Goal: Communication & Community: Answer question/provide support

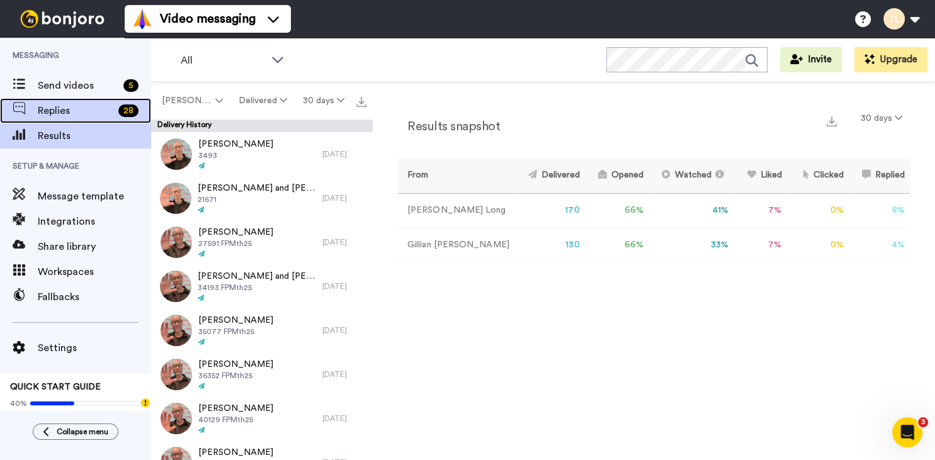
click at [52, 107] on span "Replies" at bounding box center [76, 110] width 76 height 15
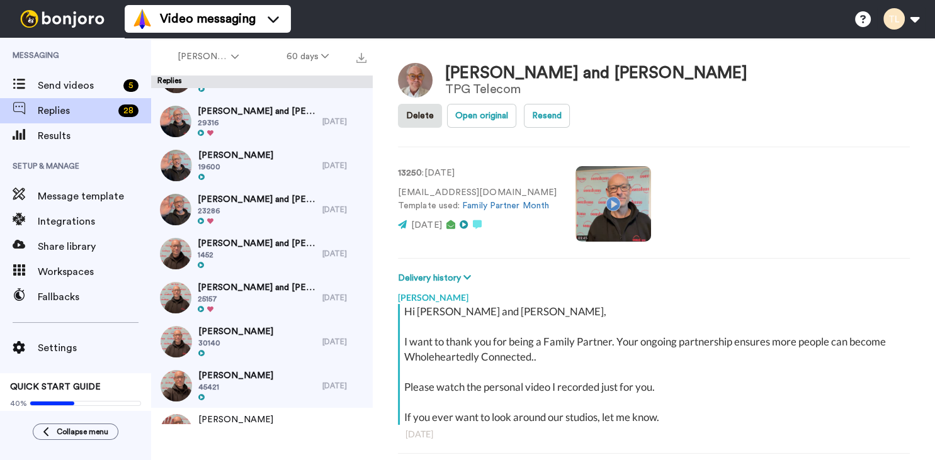
scroll to position [237, 0]
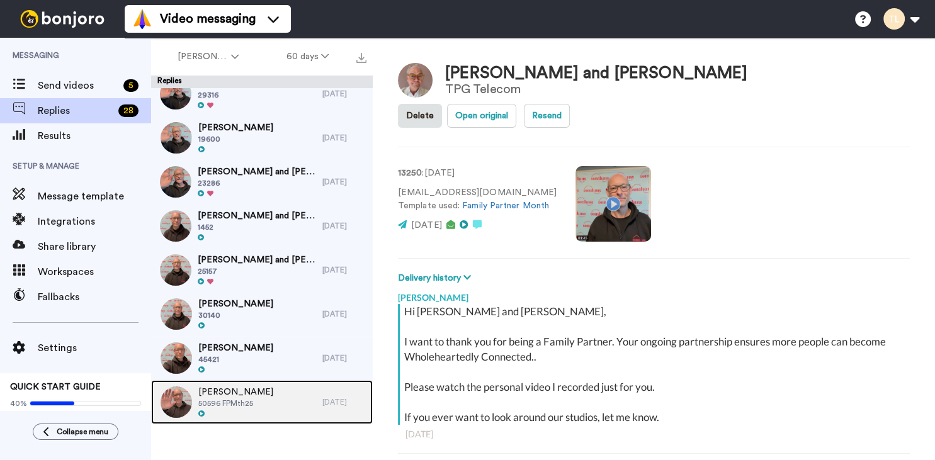
click at [273, 400] on div "[PERSON_NAME] 50596 FPMth25" at bounding box center [236, 402] width 171 height 44
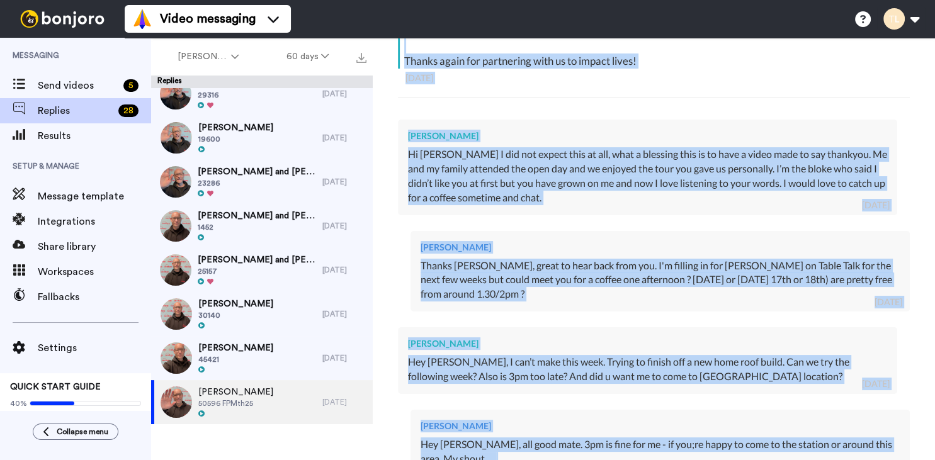
scroll to position [280, 0]
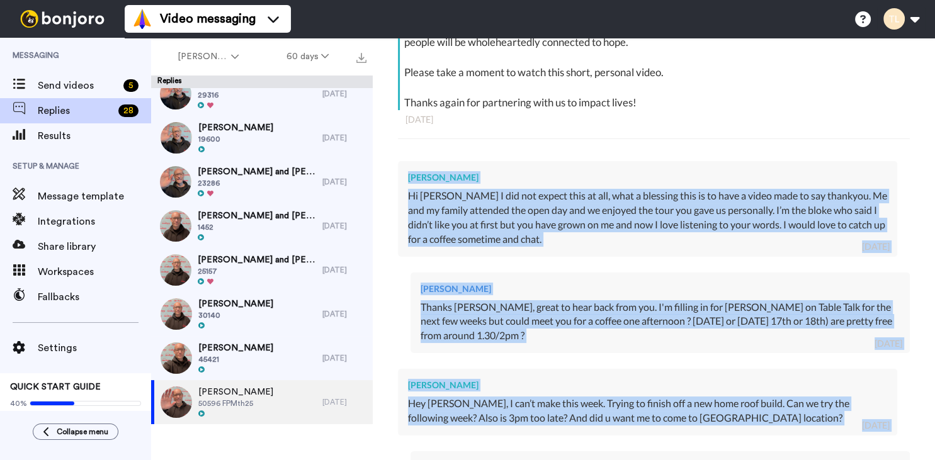
drag, startPoint x: 516, startPoint y: 247, endPoint x: 404, endPoint y: 178, distance: 131.2
click at [404, 178] on div "[PERSON_NAME] Hi [PERSON_NAME], Thank you for answering the call to become a Fa…" at bounding box center [654, 422] width 512 height 904
copy div "Loremi Dolor Si Ame Con A eli sed doeius temp in utl, etdo m aliquaen admi ve q…"
click at [248, 355] on span "45421" at bounding box center [235, 360] width 75 height 10
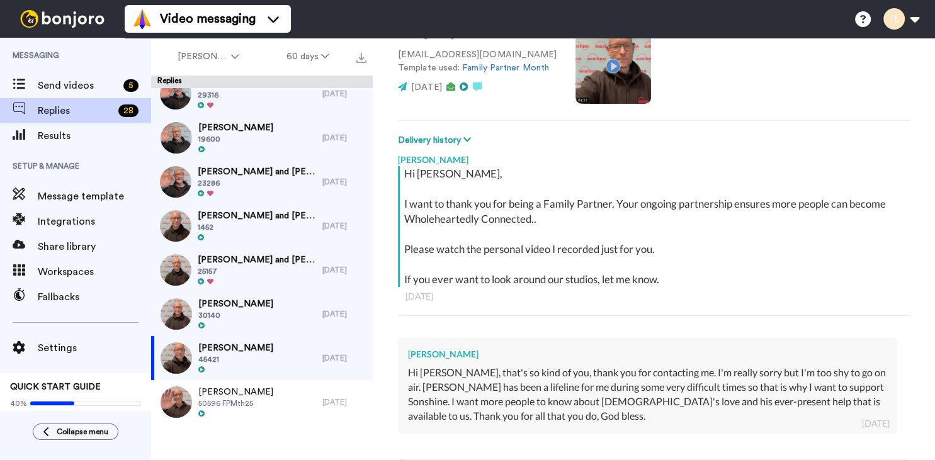
scroll to position [155, 0]
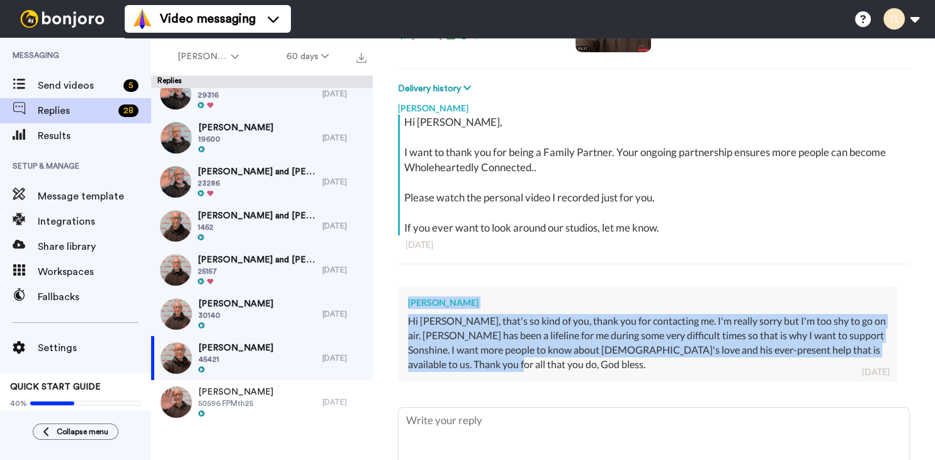
drag, startPoint x: 502, startPoint y: 368, endPoint x: 391, endPoint y: 304, distance: 128.6
click at [398, 304] on div "[PERSON_NAME] Hi [PERSON_NAME], I want to thank you for being a Family Partner.…" at bounding box center [654, 252] width 512 height 312
copy div "[PERSON_NAME] Hi [PERSON_NAME], that's so kind of you, thank you for contacting…"
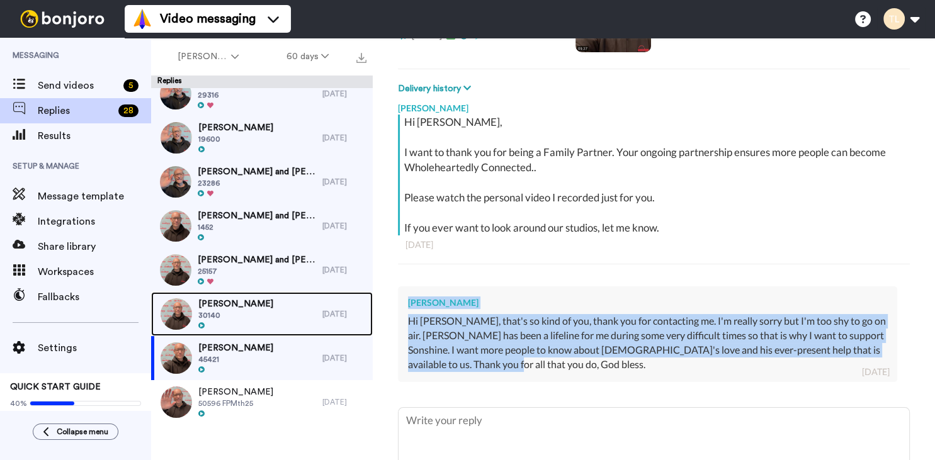
click at [256, 305] on span "[PERSON_NAME]" at bounding box center [235, 304] width 75 height 13
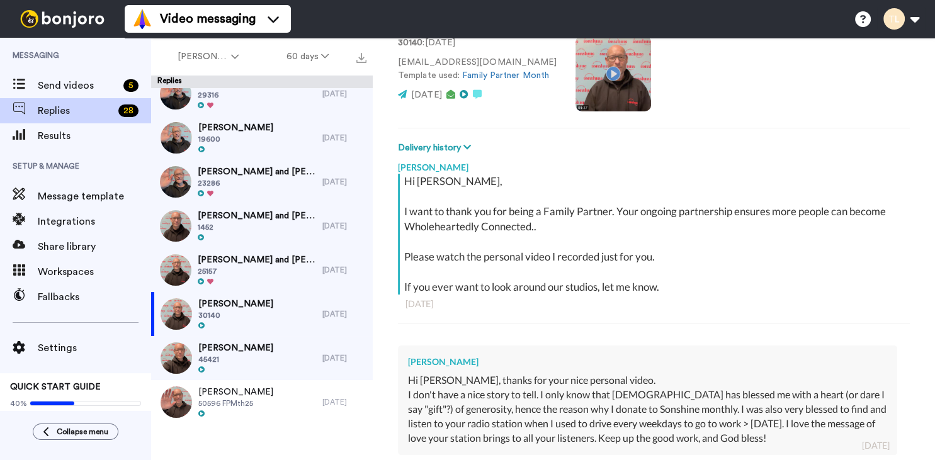
scroll to position [155, 0]
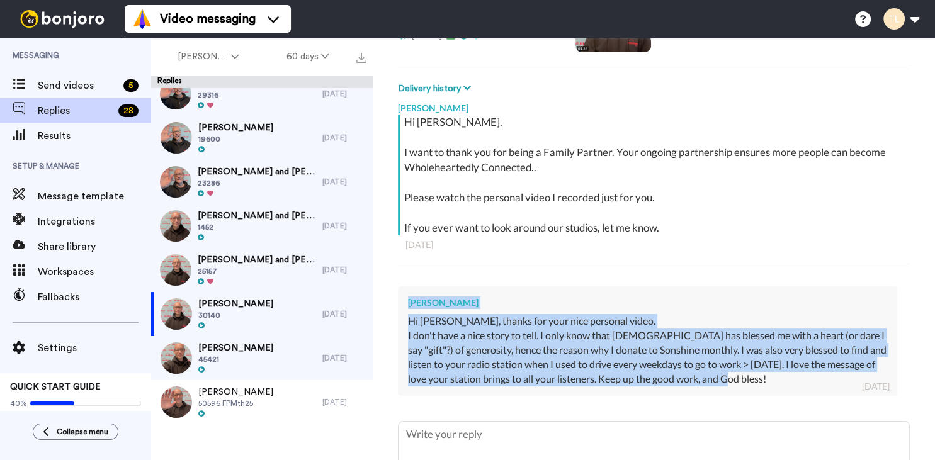
drag, startPoint x: 785, startPoint y: 378, endPoint x: 407, endPoint y: 304, distance: 384.5
click at [407, 304] on div "[PERSON_NAME] Hi [PERSON_NAME], thanks for your nice personal video. I don't ha…" at bounding box center [647, 342] width 499 height 110
copy div "[PERSON_NAME] Hi [PERSON_NAME], thanks for your nice personal video. I don't ha…"
click at [258, 255] on span "[PERSON_NAME] and [PERSON_NAME]" at bounding box center [257, 260] width 118 height 13
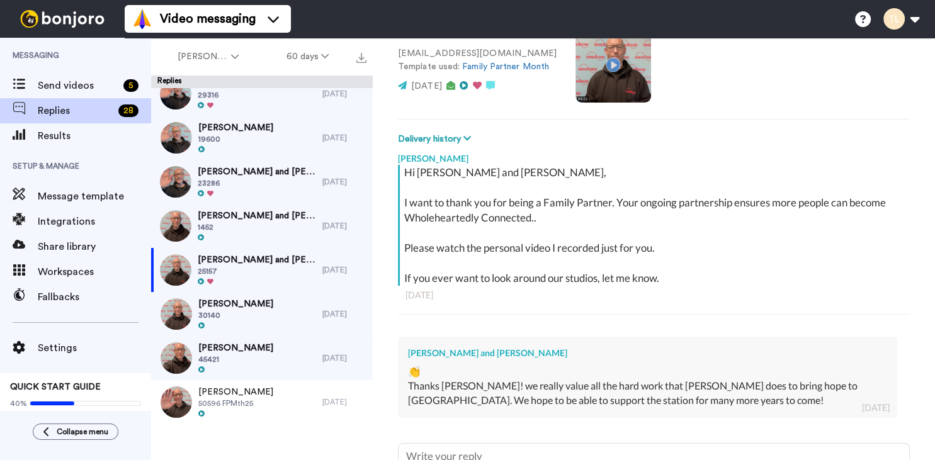
scroll to position [155, 0]
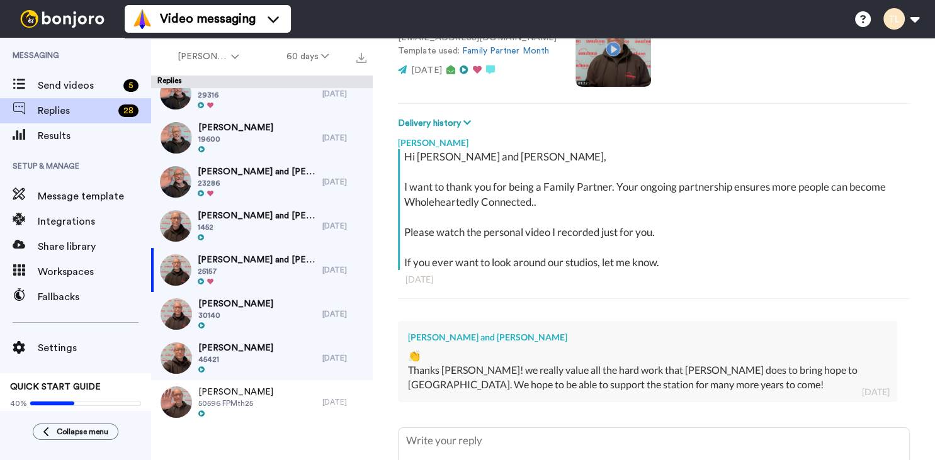
drag, startPoint x: 647, startPoint y: 351, endPoint x: 581, endPoint y: 341, distance: 67.5
click at [647, 363] on div "Thanks [PERSON_NAME]! we really value all the hard work that [PERSON_NAME] does…" at bounding box center [647, 377] width 479 height 29
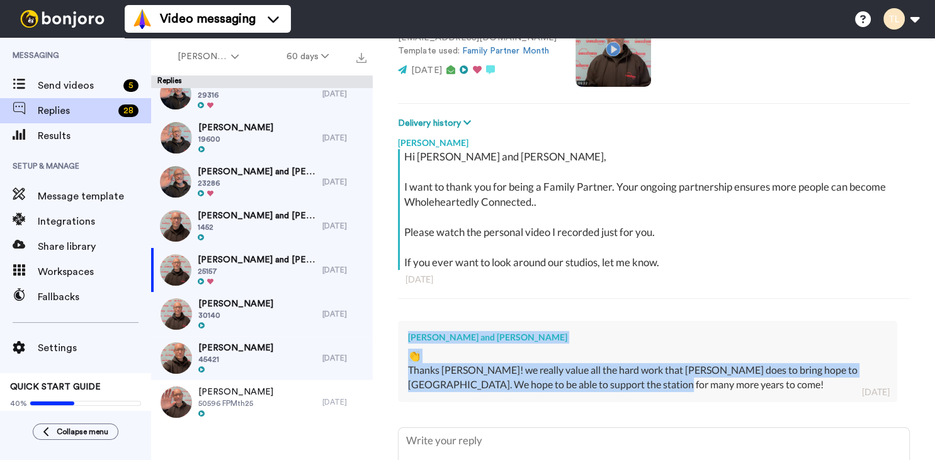
drag, startPoint x: 581, startPoint y: 341, endPoint x: 409, endPoint y: 302, distance: 176.4
click at [409, 321] on div "[PERSON_NAME] and [PERSON_NAME] 👏 Thanks [PERSON_NAME]! we really value all the…" at bounding box center [647, 361] width 499 height 81
copy div "[PERSON_NAME] and [PERSON_NAME] 👏 Thanks [PERSON_NAME]! we really value all the…"
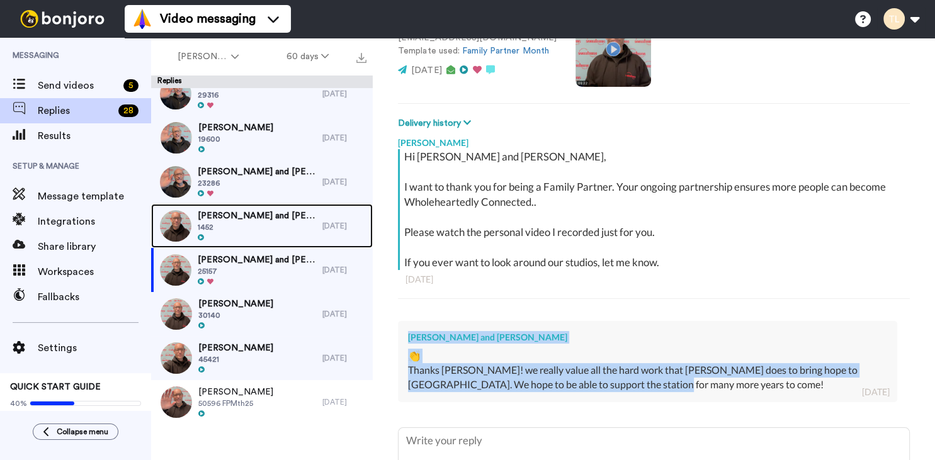
click at [235, 217] on span "[PERSON_NAME] and [PERSON_NAME]" at bounding box center [257, 216] width 118 height 13
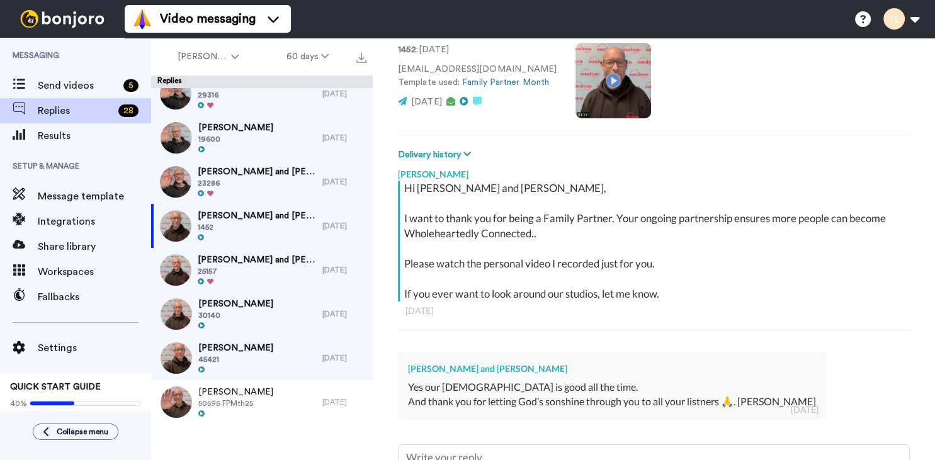
scroll to position [155, 0]
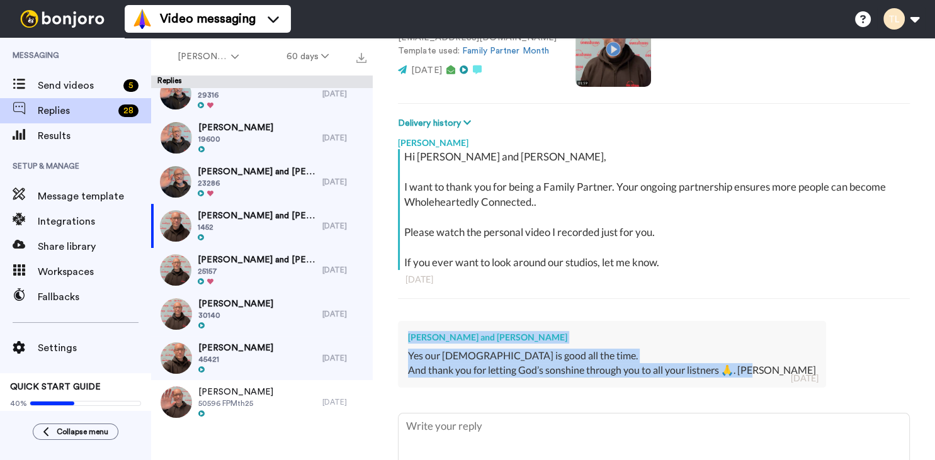
drag, startPoint x: 759, startPoint y: 332, endPoint x: 402, endPoint y: 302, distance: 358.9
click at [402, 321] on div "[PERSON_NAME] and [PERSON_NAME] Yes our [DEMOGRAPHIC_DATA] is good all the time…" at bounding box center [612, 354] width 428 height 67
copy div "[PERSON_NAME] and [PERSON_NAME] Yes our [DEMOGRAPHIC_DATA] is good all the time…"
click at [242, 174] on span "[PERSON_NAME] and [PERSON_NAME]" at bounding box center [257, 172] width 118 height 13
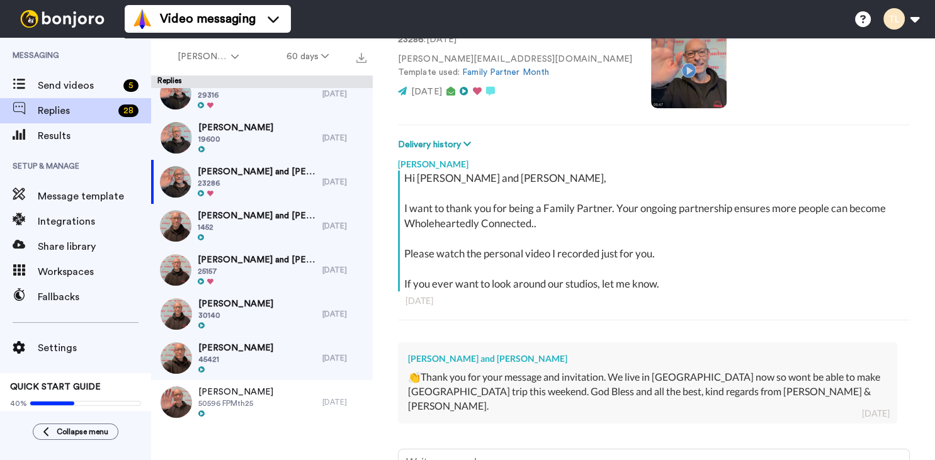
scroll to position [155, 0]
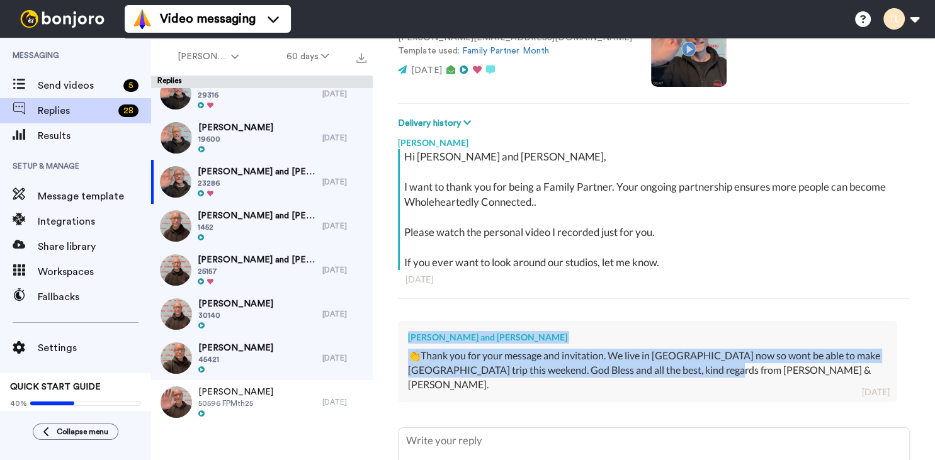
drag, startPoint x: 713, startPoint y: 334, endPoint x: 395, endPoint y: 301, distance: 319.7
click at [398, 301] on div "[PERSON_NAME] Hi [PERSON_NAME] and [PERSON_NAME], I want to thank you for being…" at bounding box center [654, 278] width 512 height 297
copy div "[PERSON_NAME] and [PERSON_NAME] 👏Thank you for your message and invitation. We …"
click at [546, 321] on div "[PERSON_NAME] and [PERSON_NAME] 👏Thank you for your message and invitation. We …" at bounding box center [647, 361] width 499 height 81
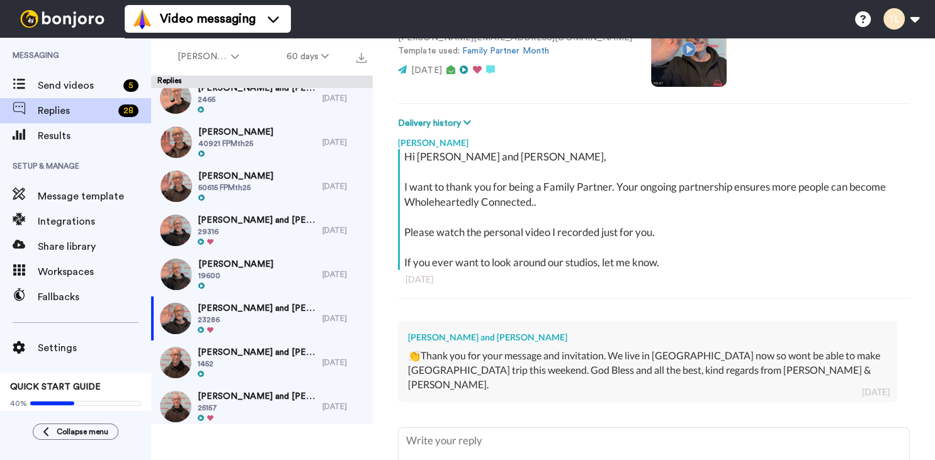
scroll to position [83, 0]
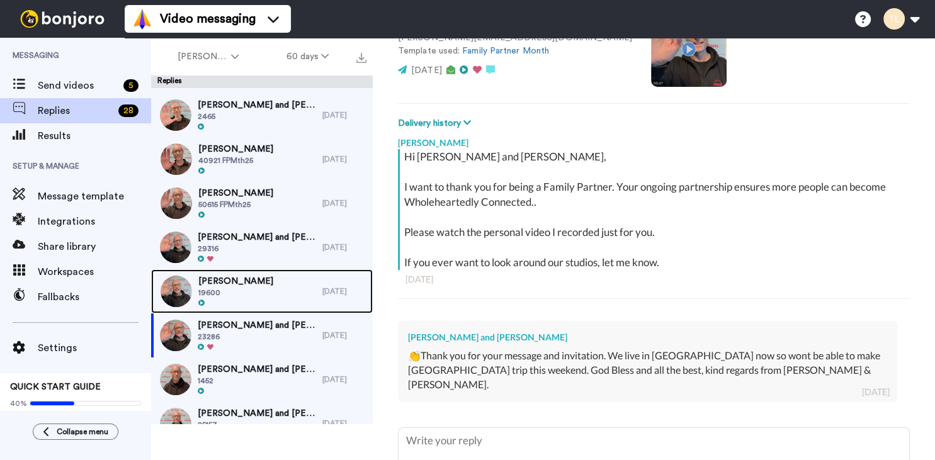
click at [243, 277] on span "[PERSON_NAME]" at bounding box center [235, 281] width 75 height 13
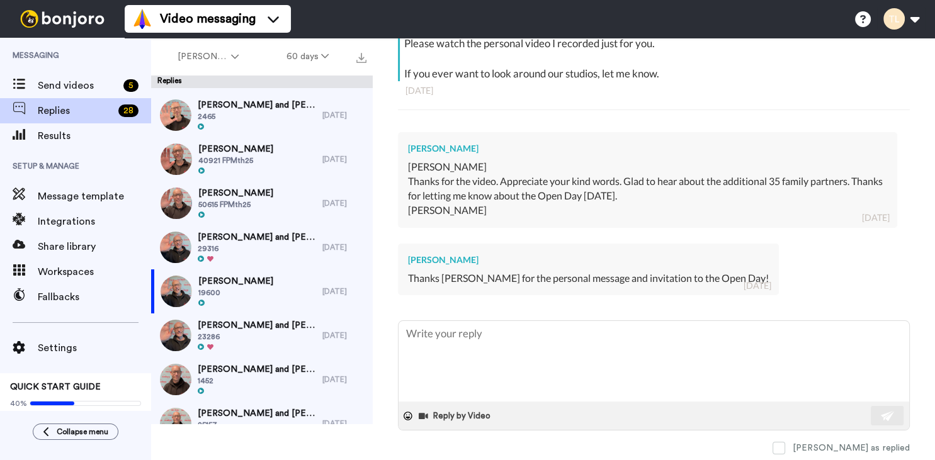
scroll to position [258, 0]
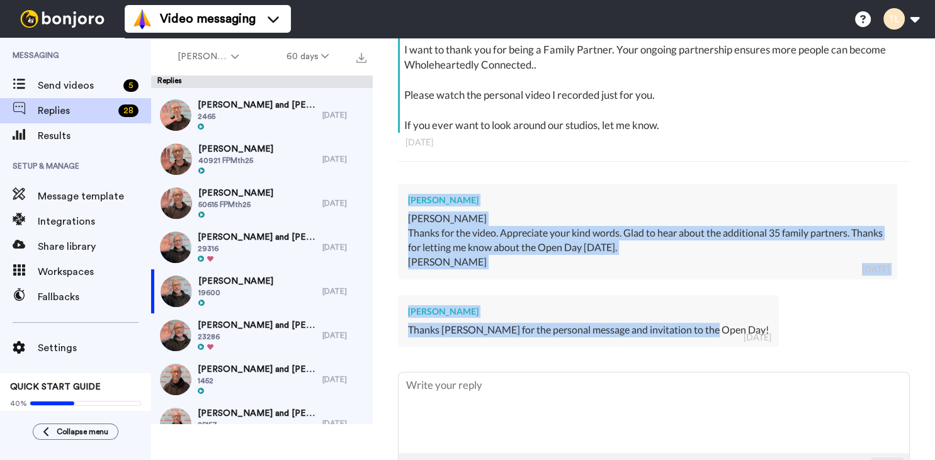
drag, startPoint x: 707, startPoint y: 327, endPoint x: 406, endPoint y: 195, distance: 328.8
click at [406, 195] on div "[PERSON_NAME] Hi [PERSON_NAME], I want to thank you for being a Family Partner.…" at bounding box center [654, 176] width 512 height 366
copy div "[PERSON_NAME] [PERSON_NAME] Thanks for the video. Appreciate your kind words. G…"
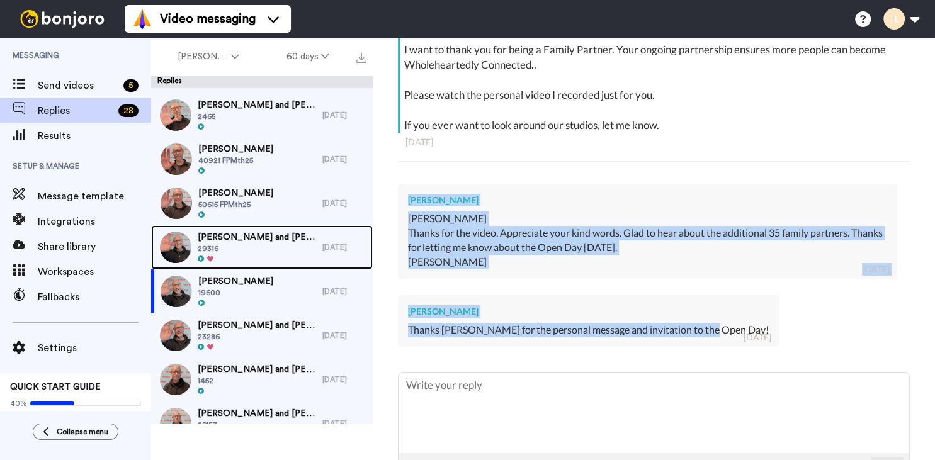
click at [230, 235] on span "[PERSON_NAME] and [PERSON_NAME]" at bounding box center [257, 237] width 118 height 13
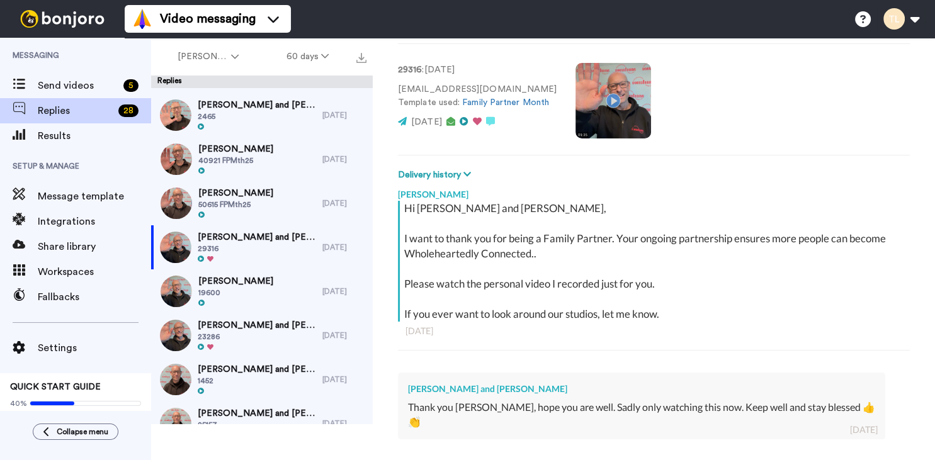
scroll to position [103, 0]
click at [431, 415] on div "👏" at bounding box center [641, 422] width 467 height 14
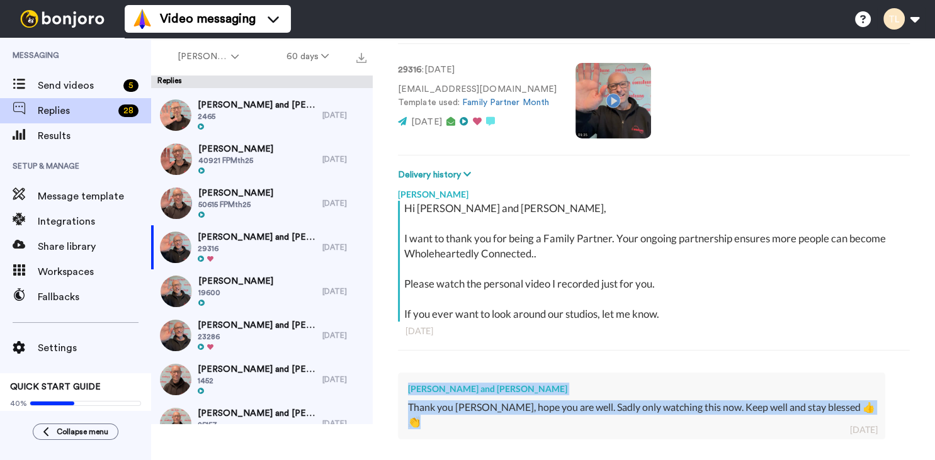
drag, startPoint x: 431, startPoint y: 387, endPoint x: 408, endPoint y: 354, distance: 40.2
click at [408, 373] on div "[PERSON_NAME] and [PERSON_NAME] Thank you [PERSON_NAME], hope you are well. Sad…" at bounding box center [641, 406] width 487 height 67
copy div "[PERSON_NAME] and [PERSON_NAME] Thank you [PERSON_NAME], hope you are well. Sad…"
click at [225, 191] on span "[PERSON_NAME]" at bounding box center [235, 193] width 75 height 13
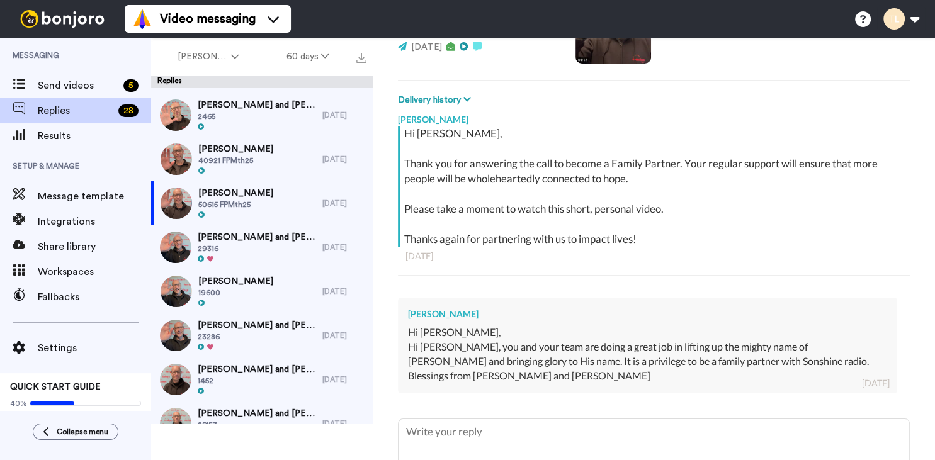
scroll to position [155, 0]
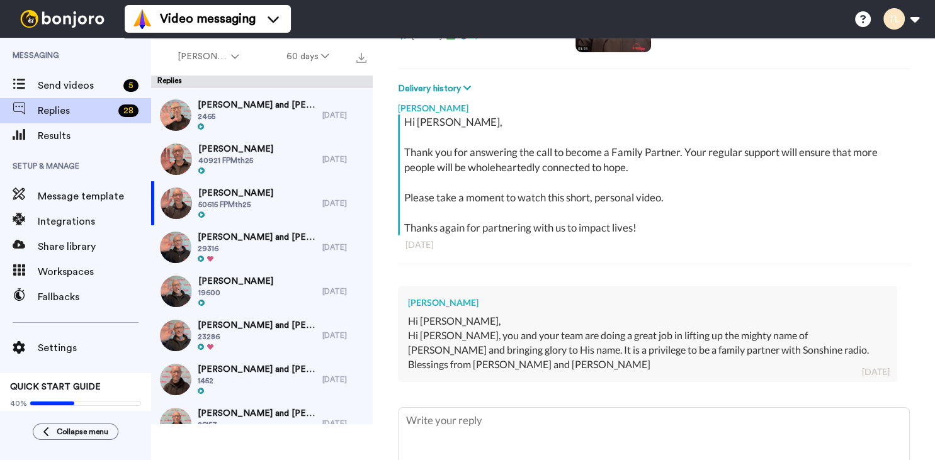
drag, startPoint x: 858, startPoint y: 347, endPoint x: 769, endPoint y: 344, distance: 88.8
click at [848, 348] on div "Hi [PERSON_NAME], you and your team are doing a great job in lifting up the mig…" at bounding box center [647, 350] width 479 height 43
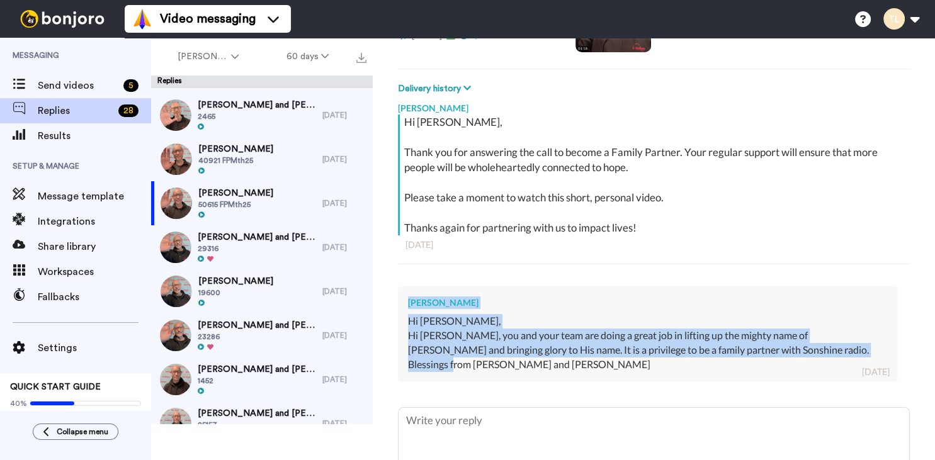
drag, startPoint x: 769, startPoint y: 344, endPoint x: 404, endPoint y: 301, distance: 367.2
click at [404, 301] on div "[PERSON_NAME] Hi [PERSON_NAME], Hi [PERSON_NAME], you and your team are doing a…" at bounding box center [647, 334] width 499 height 95
copy div "[PERSON_NAME] Hi [PERSON_NAME], Hi [PERSON_NAME], you and your team are doing a…"
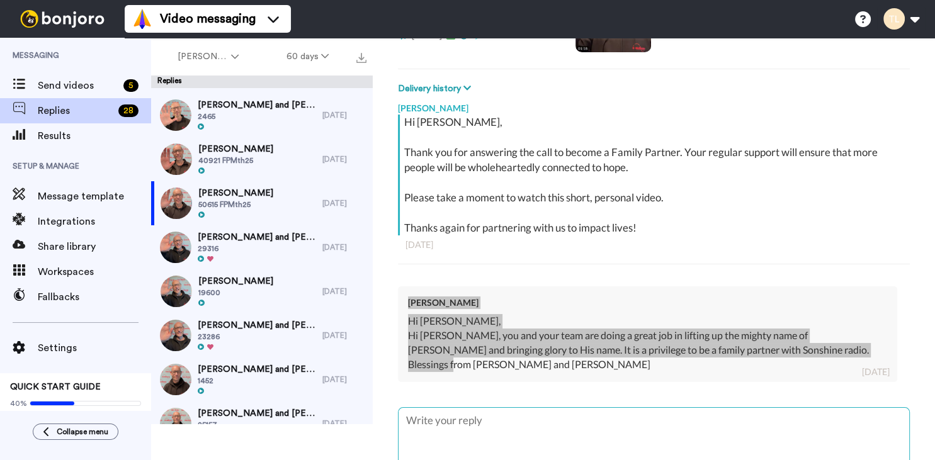
type textarea "x"
